Goal: Task Accomplishment & Management: Manage account settings

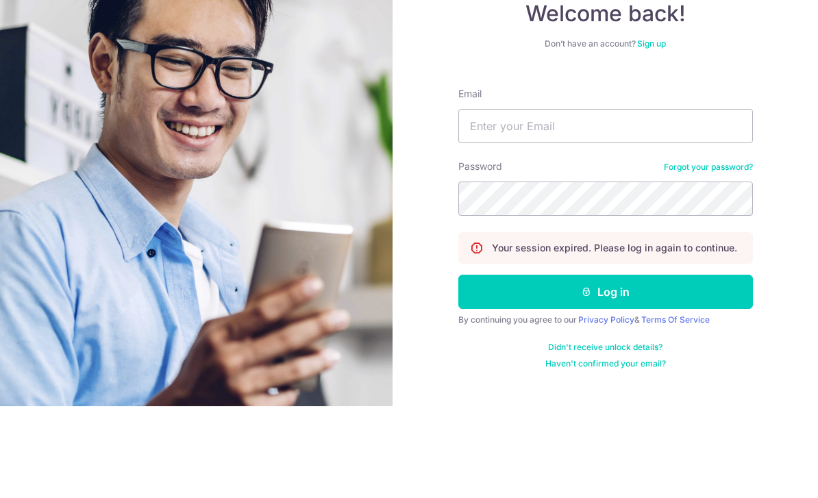
click at [634, 251] on div "Password Forgot your password?" at bounding box center [605, 279] width 295 height 56
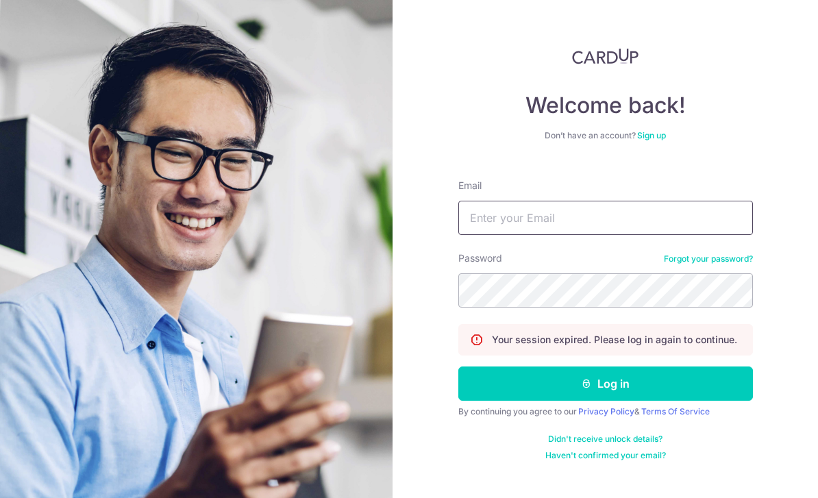
click at [610, 201] on input "Email" at bounding box center [605, 218] width 295 height 34
type input "[EMAIL_ADDRESS][DOMAIN_NAME]"
click at [698, 366] on button "Log in" at bounding box center [605, 383] width 295 height 34
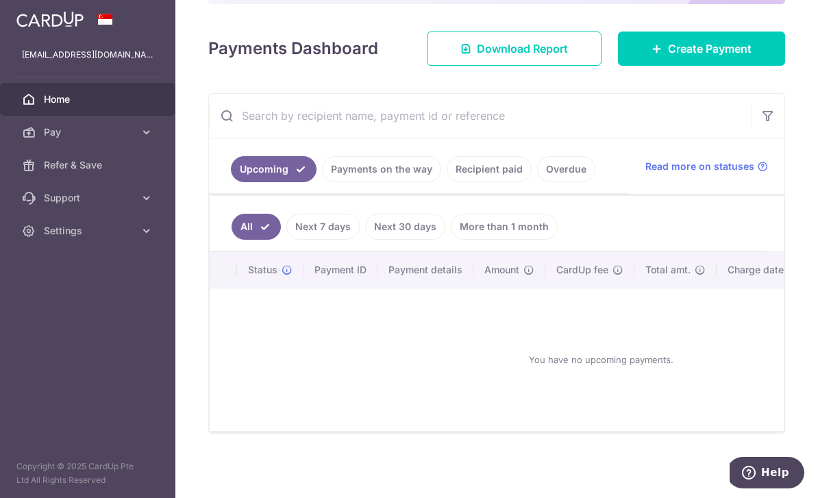
click at [447, 182] on link "Recipient paid" at bounding box center [489, 169] width 85 height 26
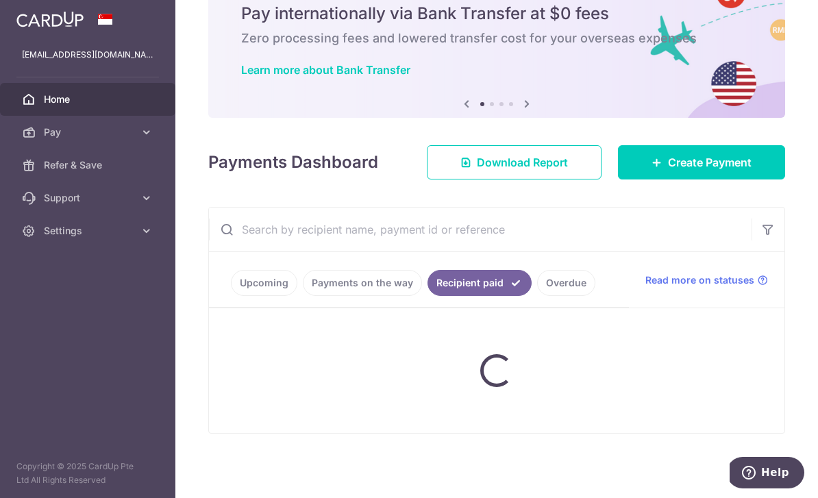
scroll to position [80, 0]
